Goal: Transaction & Acquisition: Purchase product/service

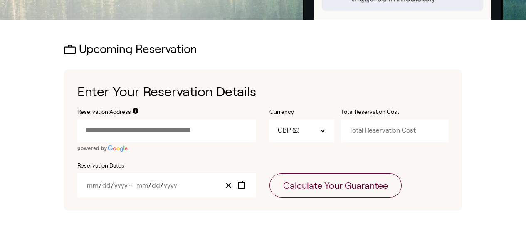
scroll to position [266, 0]
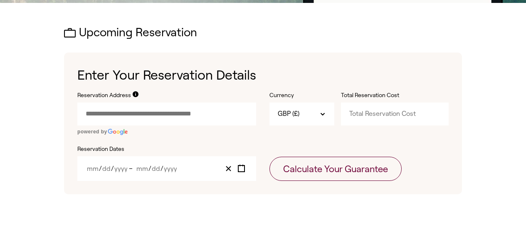
click at [203, 114] on input "Reservation Address" at bounding box center [166, 113] width 179 height 22
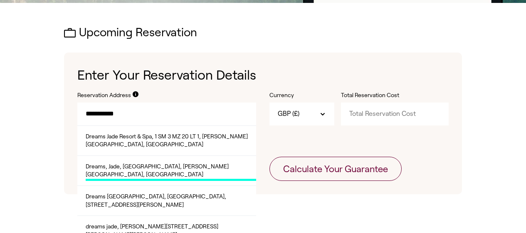
click at [193, 165] on span "Dreams, Jade, [GEOGRAPHIC_DATA], [PERSON_NAME][GEOGRAPHIC_DATA], [GEOGRAPHIC_DA…" at bounding box center [171, 171] width 171 height 18
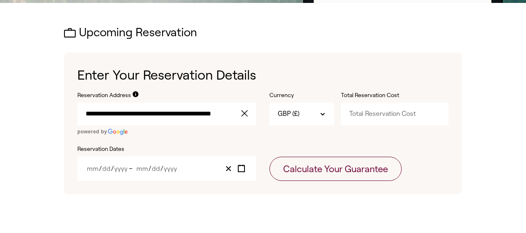
type input "**********"
click at [102, 169] on span "/" at bounding box center [100, 168] width 3 height 7
click at [244, 168] on icon "Toggle calendar" at bounding box center [242, 168] width 8 height 8
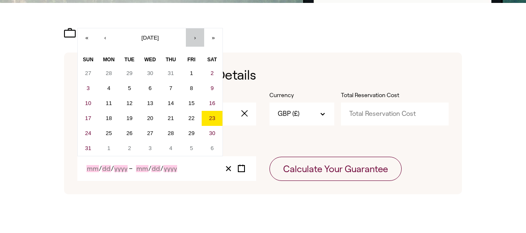
click at [204, 37] on button "›" at bounding box center [195, 37] width 18 height 18
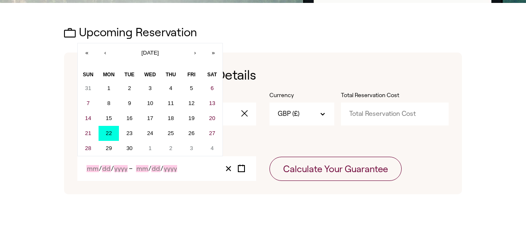
click at [110, 131] on button "22" at bounding box center [109, 133] width 21 height 15
click at [112, 131] on abbr "22" at bounding box center [109, 133] width 6 height 6
type input "9"
type input "22"
type input "2025"
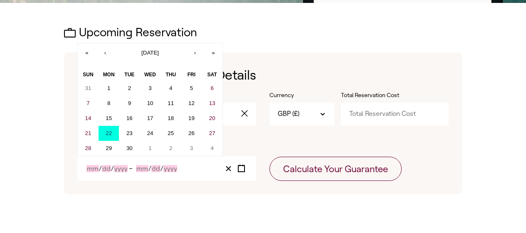
type input "9"
type input "22"
type input "2025"
click at [156, 167] on input "22" at bounding box center [153, 168] width 8 height 7
click at [181, 146] on button "2" at bounding box center [171, 148] width 21 height 15
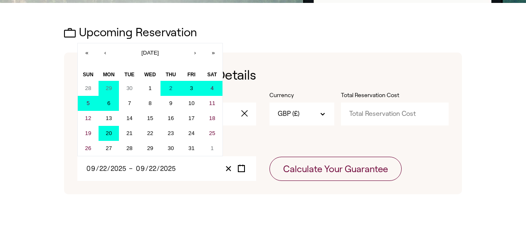
drag, startPoint x: 119, startPoint y: 134, endPoint x: 116, endPoint y: 93, distance: 41.2
click at [116, 93] on div "28 29 30 1 2 3 4 5 6 7 8 9 10 11 12 13 14 15 16 17 18 19 20 21 22 23 24 25 26 2…" at bounding box center [150, 118] width 145 height 75
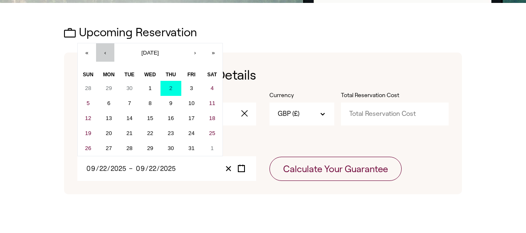
click at [113, 52] on button "‹" at bounding box center [105, 52] width 18 height 18
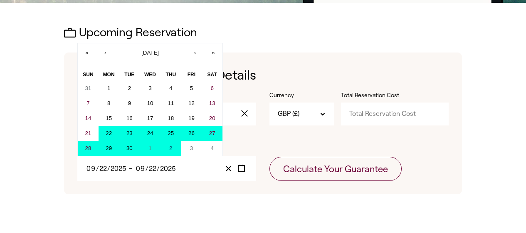
click at [112, 131] on abbr "22" at bounding box center [109, 133] width 6 height 6
type input "10"
type input "2"
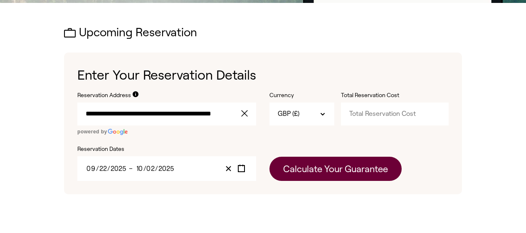
click at [320, 176] on button "Calculate Your Guarantee" at bounding box center [336, 168] width 132 height 24
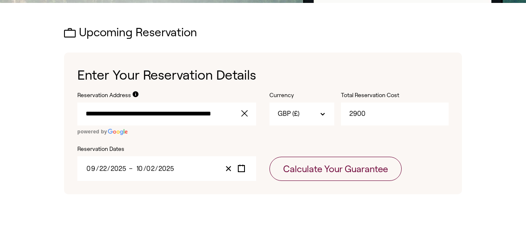
type input "2900"
click button "clear value" at bounding box center [247, 113] width 17 height 22
click at [227, 114] on input "Reservation Address" at bounding box center [166, 113] width 179 height 22
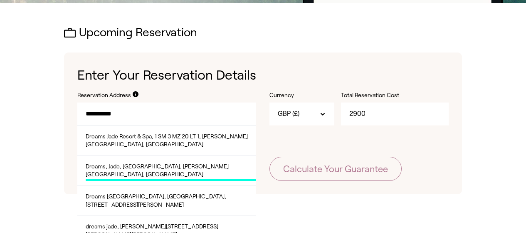
click at [210, 164] on span "Dreams, Jade, [GEOGRAPHIC_DATA], [PERSON_NAME][GEOGRAPHIC_DATA], [GEOGRAPHIC_DA…" at bounding box center [171, 171] width 171 height 18
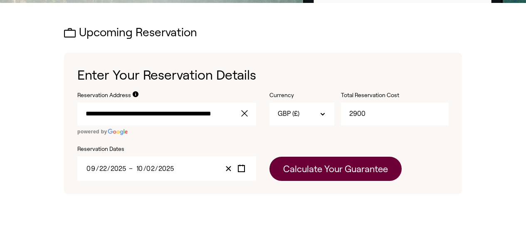
type input "**********"
click at [319, 171] on button "Calculate Your Guarantee" at bounding box center [336, 168] width 132 height 24
